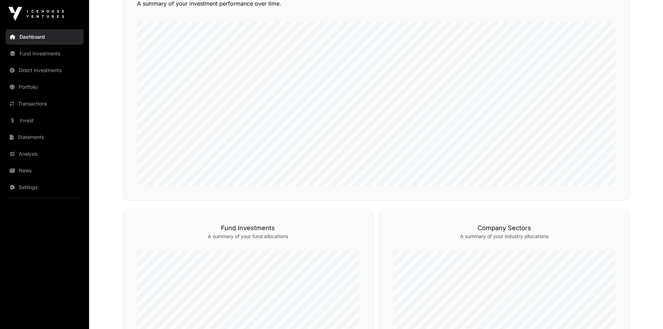
scroll to position [89, 0]
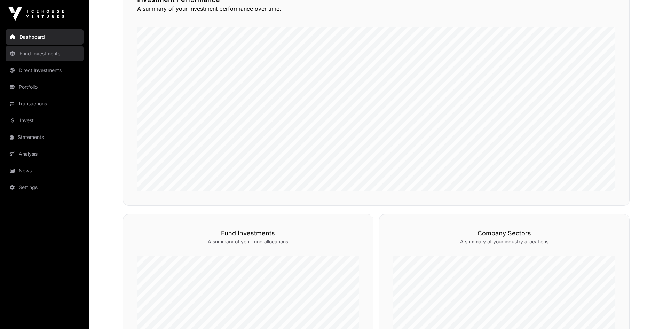
click at [25, 55] on link "Fund Investments" at bounding box center [45, 53] width 78 height 15
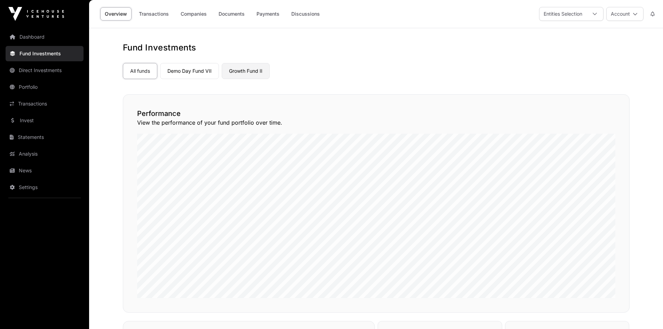
click at [242, 74] on link "Growth Fund II" at bounding box center [246, 71] width 48 height 16
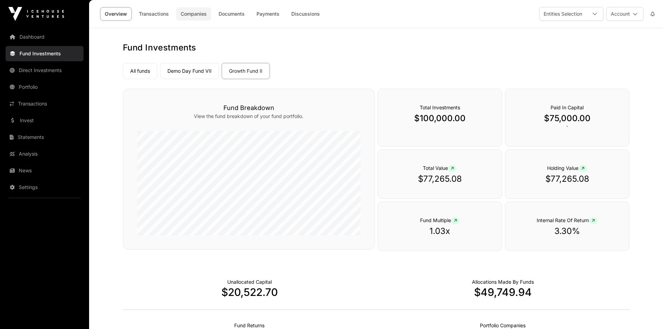
click at [197, 15] on link "Companies" at bounding box center [193, 13] width 35 height 13
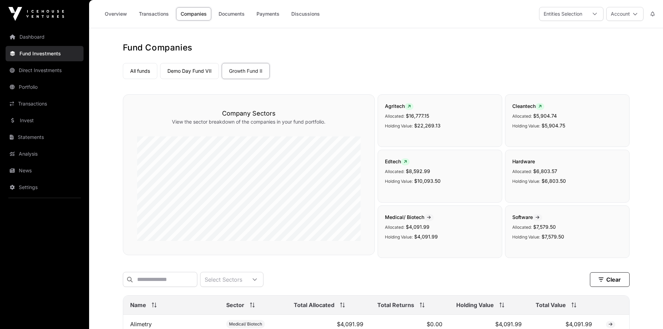
click at [42, 53] on link "Fund Investments" at bounding box center [45, 53] width 78 height 15
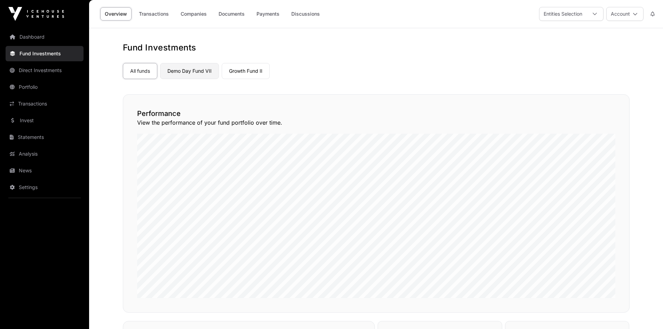
click at [185, 72] on link "Demo Day Fund VII" at bounding box center [189, 71] width 59 height 16
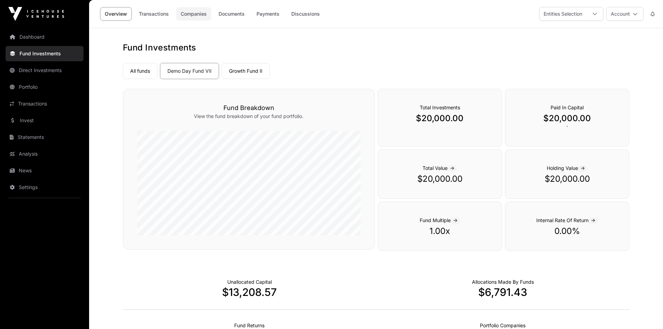
click at [199, 15] on link "Companies" at bounding box center [193, 13] width 35 height 13
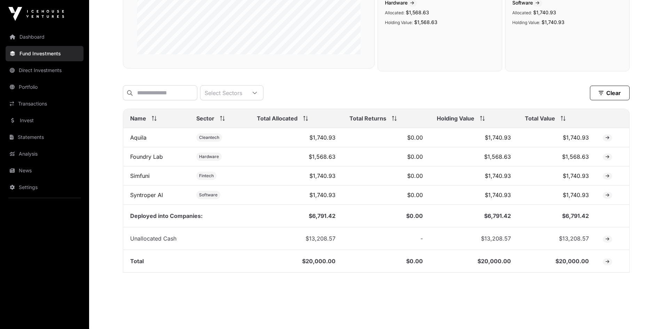
scroll to position [193, 0]
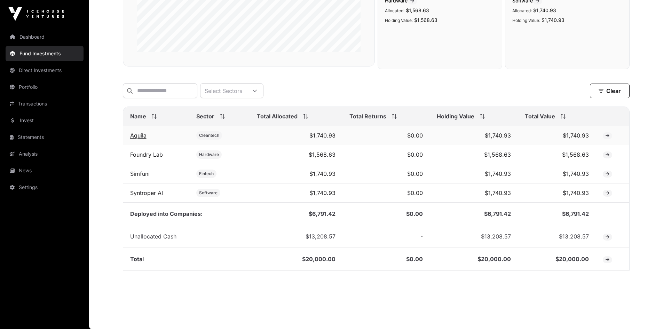
click at [142, 135] on link "Aquila" at bounding box center [138, 135] width 16 height 7
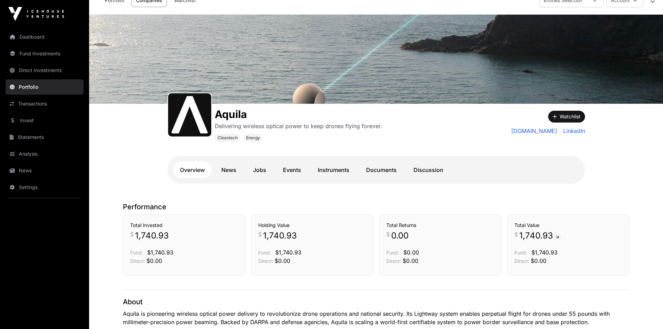
scroll to position [139, 0]
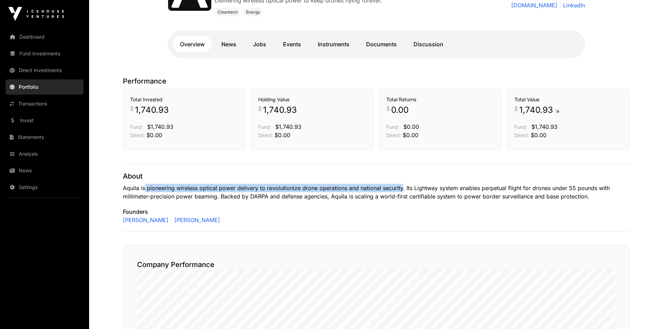
drag, startPoint x: 145, startPoint y: 187, endPoint x: 402, endPoint y: 188, distance: 256.7
click at [402, 188] on p "Aquila is pioneering wireless optical power delivery to revolutionize drone ope…" at bounding box center [376, 192] width 506 height 17
copy p "pioneering wireless optical power delivery to revolutionize drone operations an…"
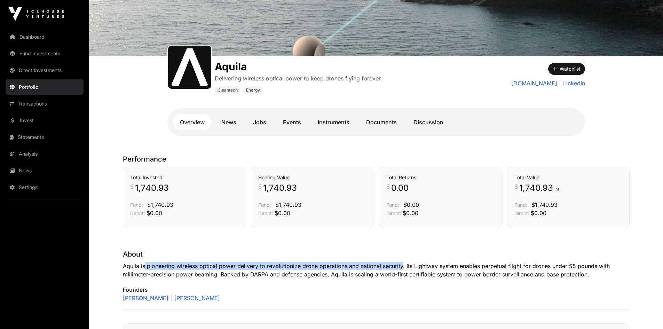
scroll to position [0, 0]
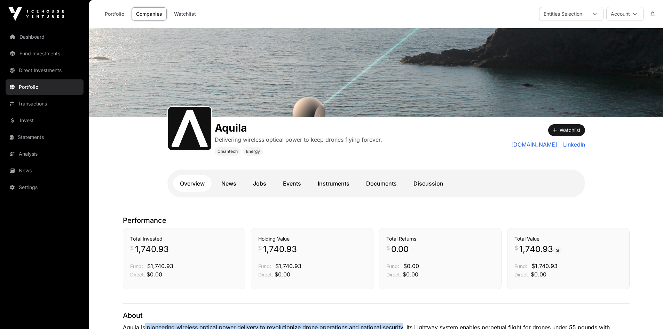
click at [143, 14] on link "Companies" at bounding box center [148, 13] width 35 height 13
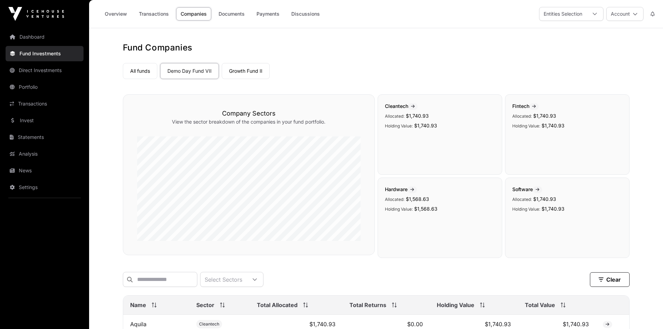
scroll to position [193, 0]
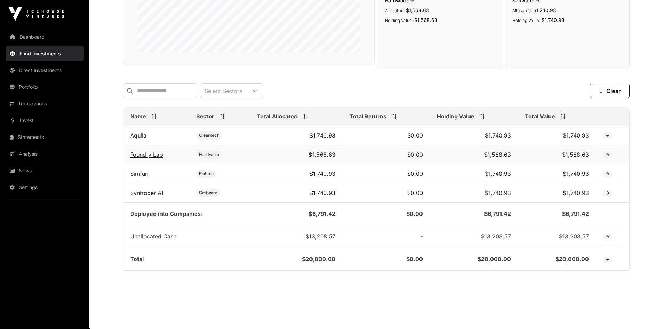
click at [152, 154] on link "Foundry Lab" at bounding box center [146, 154] width 33 height 7
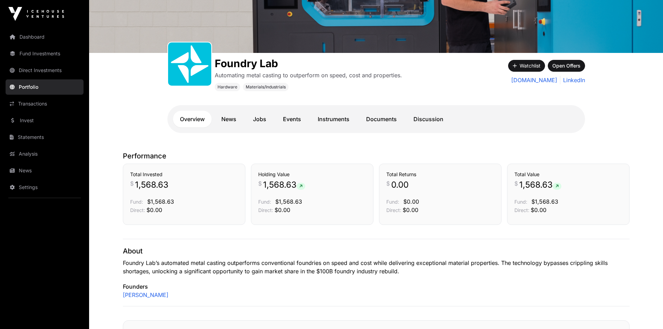
scroll to position [174, 0]
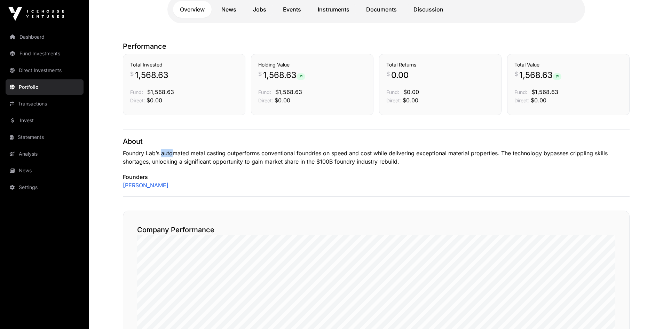
drag, startPoint x: 161, startPoint y: 153, endPoint x: 171, endPoint y: 154, distance: 9.8
click at [171, 154] on p "Foundry Lab’s automated metal casting outperforms conventional foundries on spe…" at bounding box center [376, 157] width 506 height 17
click at [208, 166] on div "About Foundry Lab’s automated metal casting outperforms conventional foundries …" at bounding box center [376, 162] width 506 height 67
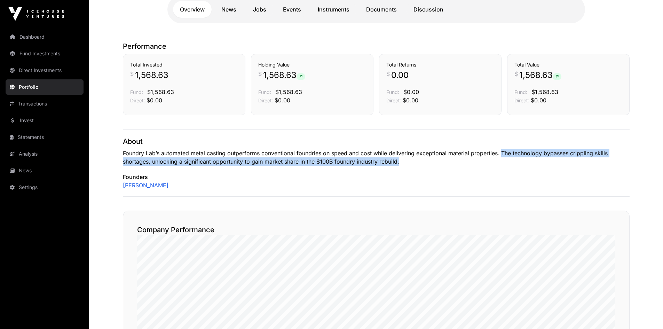
drag, startPoint x: 502, startPoint y: 153, endPoint x: 502, endPoint y: 158, distance: 4.6
click at [502, 158] on p "Foundry Lab’s automated metal casting outperforms conventional foundries on spe…" at bounding box center [376, 157] width 506 height 17
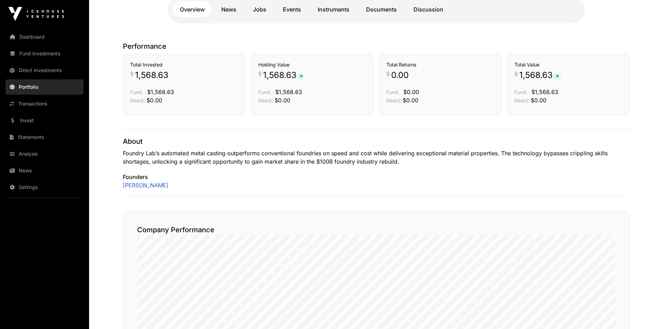
click at [325, 168] on div "About Foundry Lab’s automated metal casting outperforms conventional foundries …" at bounding box center [376, 162] width 506 height 67
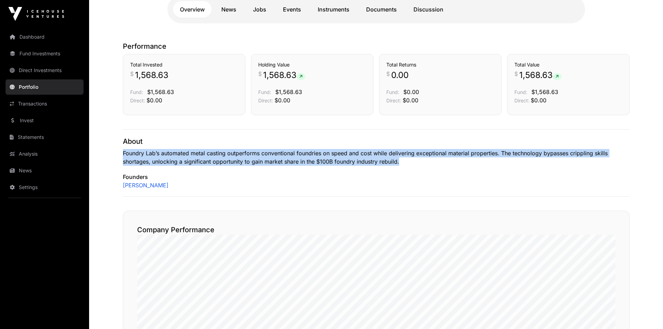
drag, startPoint x: 123, startPoint y: 154, endPoint x: 376, endPoint y: 160, distance: 253.0
click at [407, 160] on p "Foundry Lab’s automated metal casting outperforms conventional foundries on spe…" at bounding box center [376, 157] width 506 height 17
copy p "Foundry Lab’s automated metal casting outperforms conventional foundries on spe…"
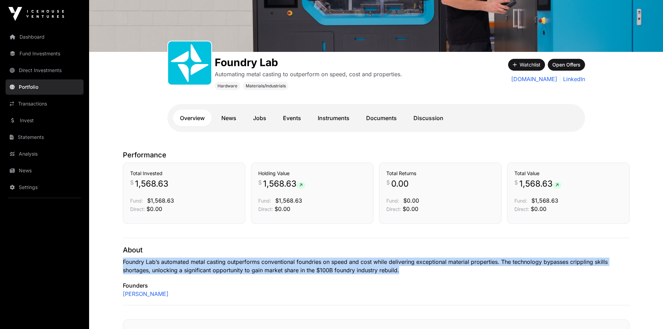
scroll to position [0, 0]
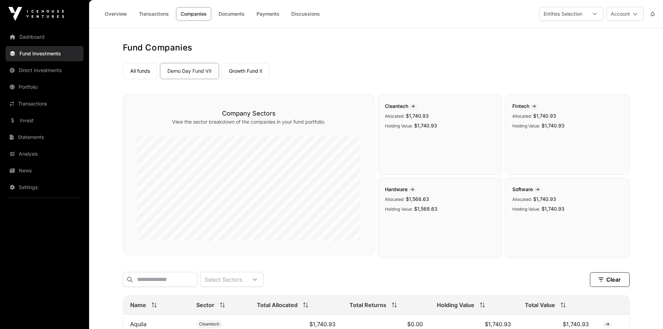
scroll to position [193, 0]
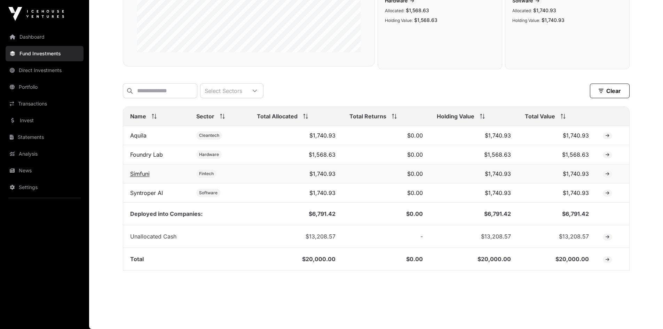
click at [142, 173] on link "Simfuni" at bounding box center [139, 173] width 19 height 7
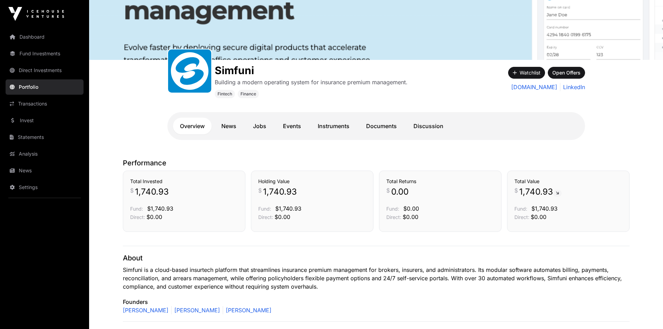
scroll to position [174, 0]
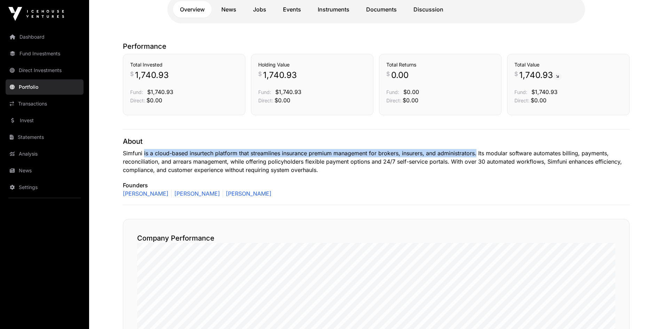
drag, startPoint x: 144, startPoint y: 153, endPoint x: 476, endPoint y: 153, distance: 331.8
click at [476, 153] on p "Simfuni is a cloud-based insurtech platform that streamlines insurance premium …" at bounding box center [376, 161] width 506 height 25
copy p "is a cloud-based insurtech platform that streamlines insurance premium manageme…"
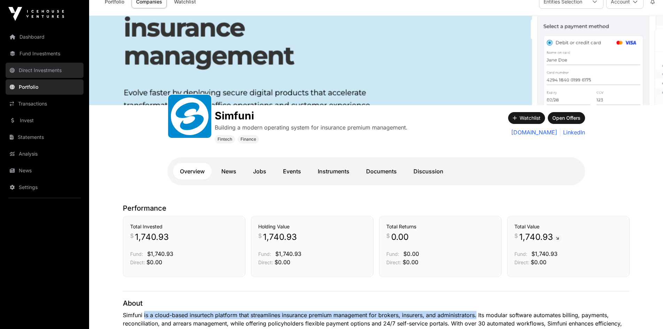
scroll to position [0, 0]
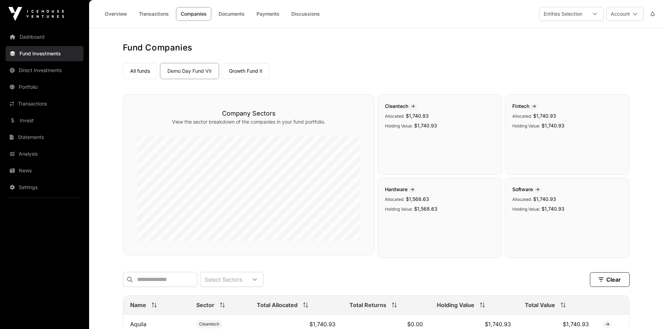
scroll to position [193, 0]
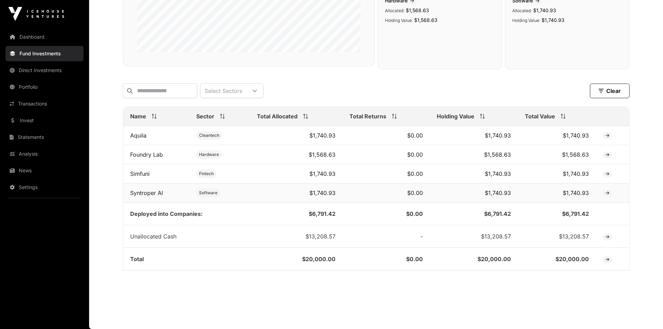
click at [146, 189] on td "Syntroper AI" at bounding box center [156, 192] width 66 height 19
click at [143, 194] on link "Syntroper AI" at bounding box center [146, 192] width 33 height 7
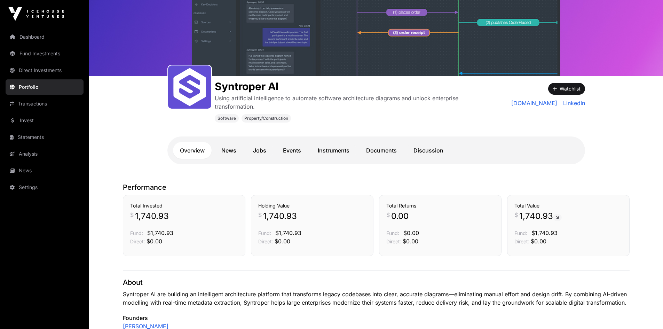
scroll to position [139, 0]
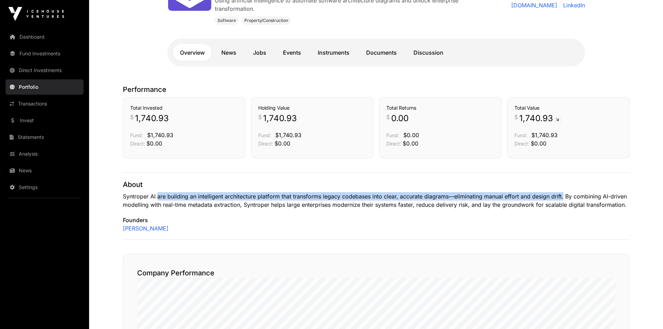
drag, startPoint x: 157, startPoint y: 196, endPoint x: 562, endPoint y: 194, distance: 405.2
click at [562, 194] on p "Syntroper AI are building an intelligent architecture platform that transforms …" at bounding box center [376, 200] width 506 height 17
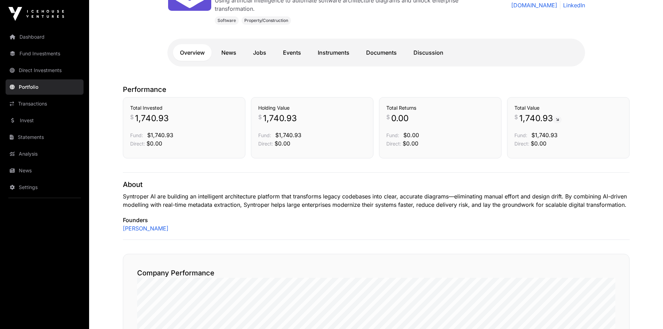
click at [356, 200] on p "Syntroper AI are building an intelligent architecture platform that transforms …" at bounding box center [376, 200] width 506 height 17
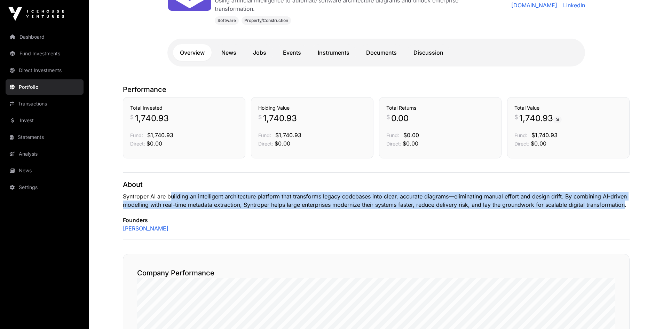
drag, startPoint x: 170, startPoint y: 196, endPoint x: 624, endPoint y: 201, distance: 453.3
click at [624, 201] on p "Syntroper AI are building an intelligent architecture platform that transforms …" at bounding box center [376, 200] width 506 height 17
copy p "uilding an intelligent architecture platform that transforms legacy codebases i…"
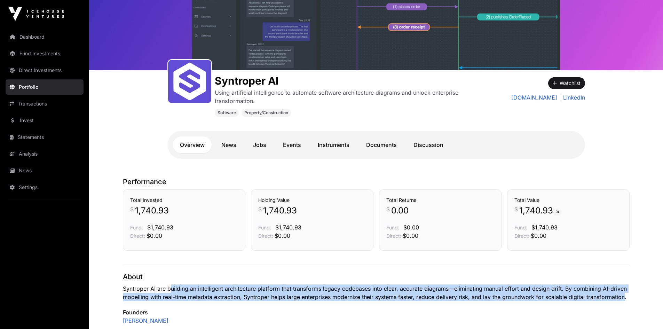
scroll to position [0, 0]
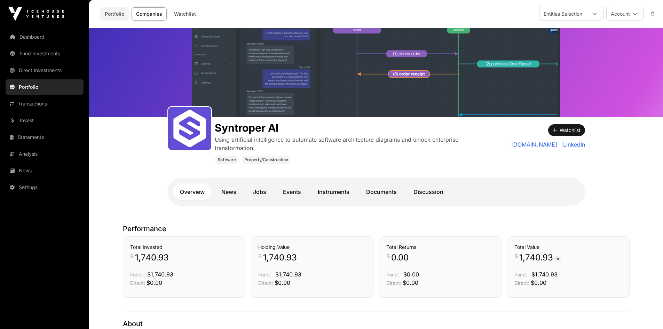
click at [117, 15] on link "Portfolio" at bounding box center [114, 13] width 29 height 13
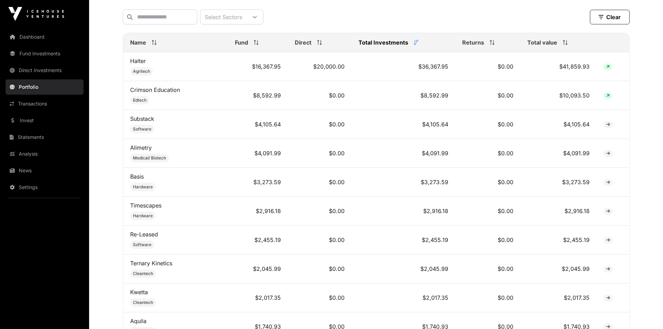
scroll to position [278, 0]
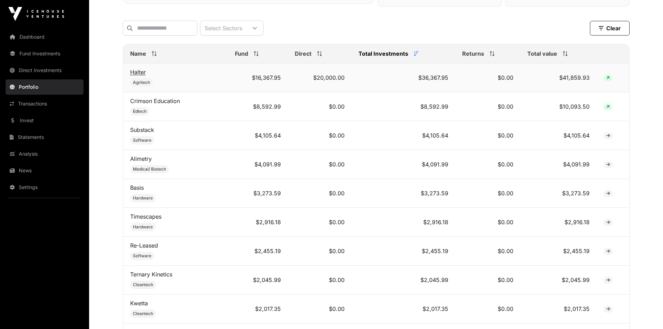
click at [141, 75] on link "Halter" at bounding box center [138, 72] width 16 height 7
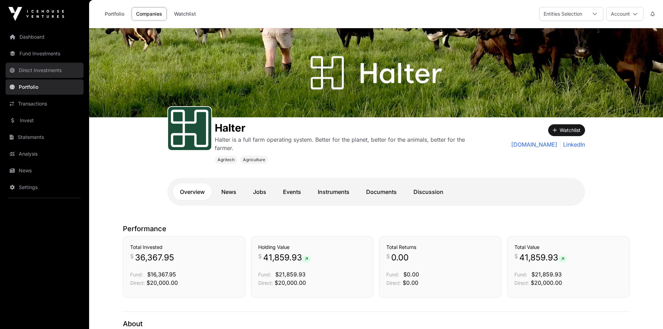
click at [34, 69] on link "Direct Investments" at bounding box center [45, 70] width 78 height 15
